Goal: Information Seeking & Learning: Learn about a topic

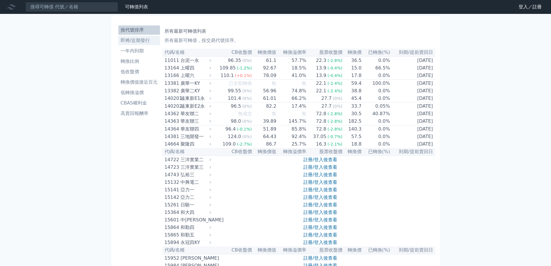
click at [140, 38] on li "即將/近期發行" at bounding box center [139, 40] width 42 height 7
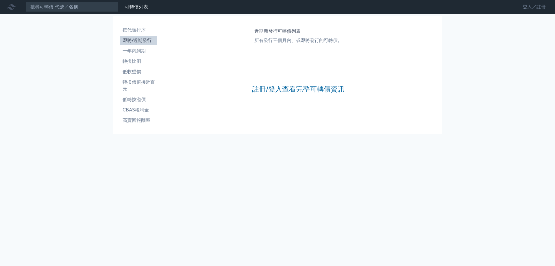
click at [525, 6] on link "登入／註冊" at bounding box center [534, 6] width 32 height 9
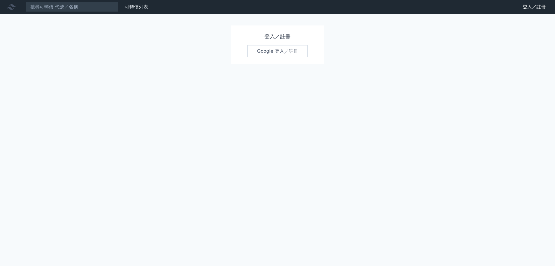
click at [270, 49] on link "Google 登入／註冊" at bounding box center [278, 51] width 60 height 12
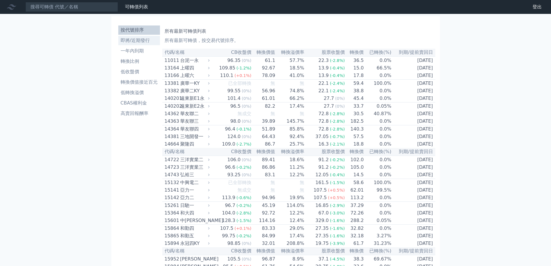
click at [144, 38] on li "即將/近期發行" at bounding box center [139, 40] width 42 height 7
